Goal: Check status: Check status

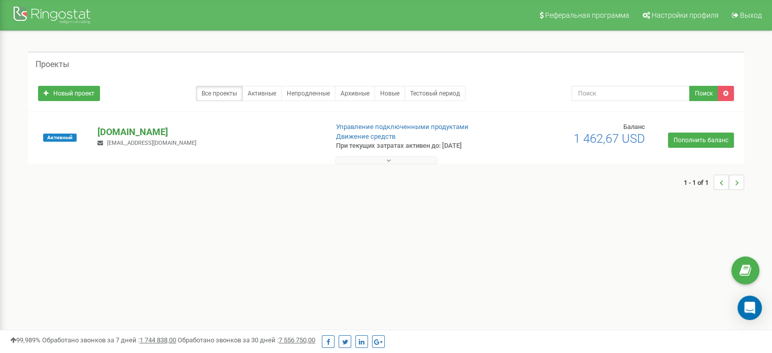
click at [107, 137] on p "[DOMAIN_NAME]" at bounding box center [209, 131] width 222 height 13
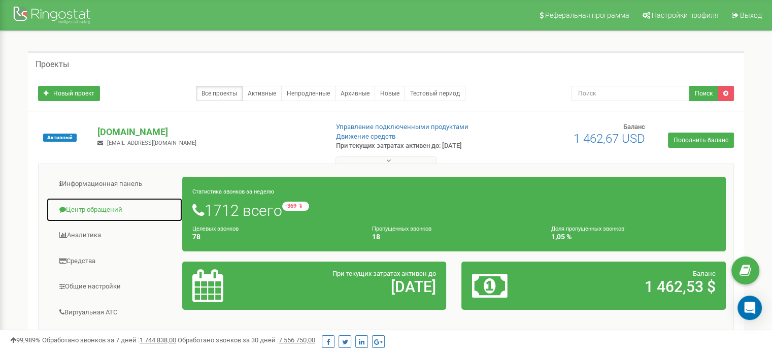
click at [118, 201] on link "Центр обращений" at bounding box center [114, 210] width 137 height 25
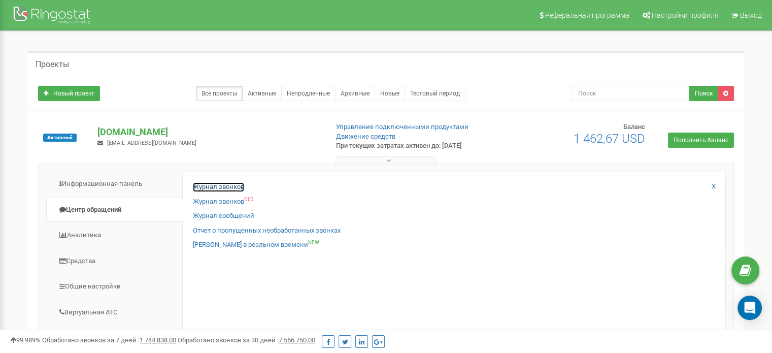
click at [205, 187] on link "Журнал звонков" at bounding box center [218, 187] width 51 height 10
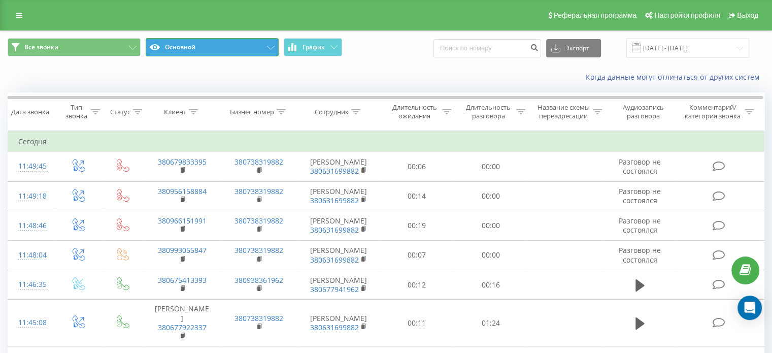
click at [250, 51] on button "Основной" at bounding box center [212, 47] width 133 height 18
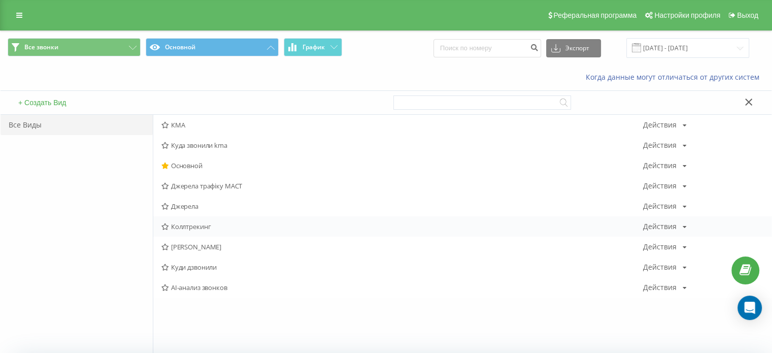
click at [228, 223] on span "Коллтрекинг" at bounding box center [402, 226] width 482 height 7
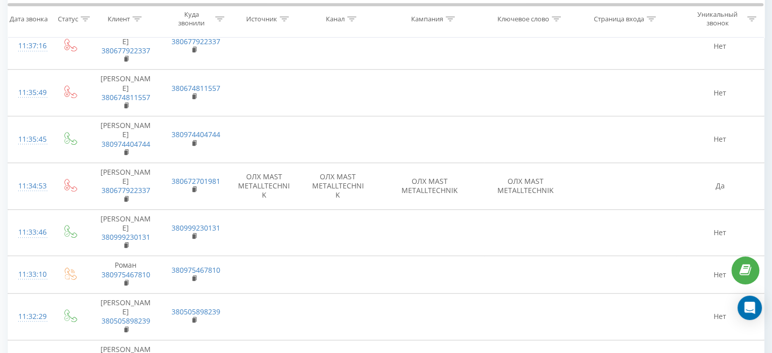
scroll to position [741, 0]
